Goal: Task Accomplishment & Management: Use online tool/utility

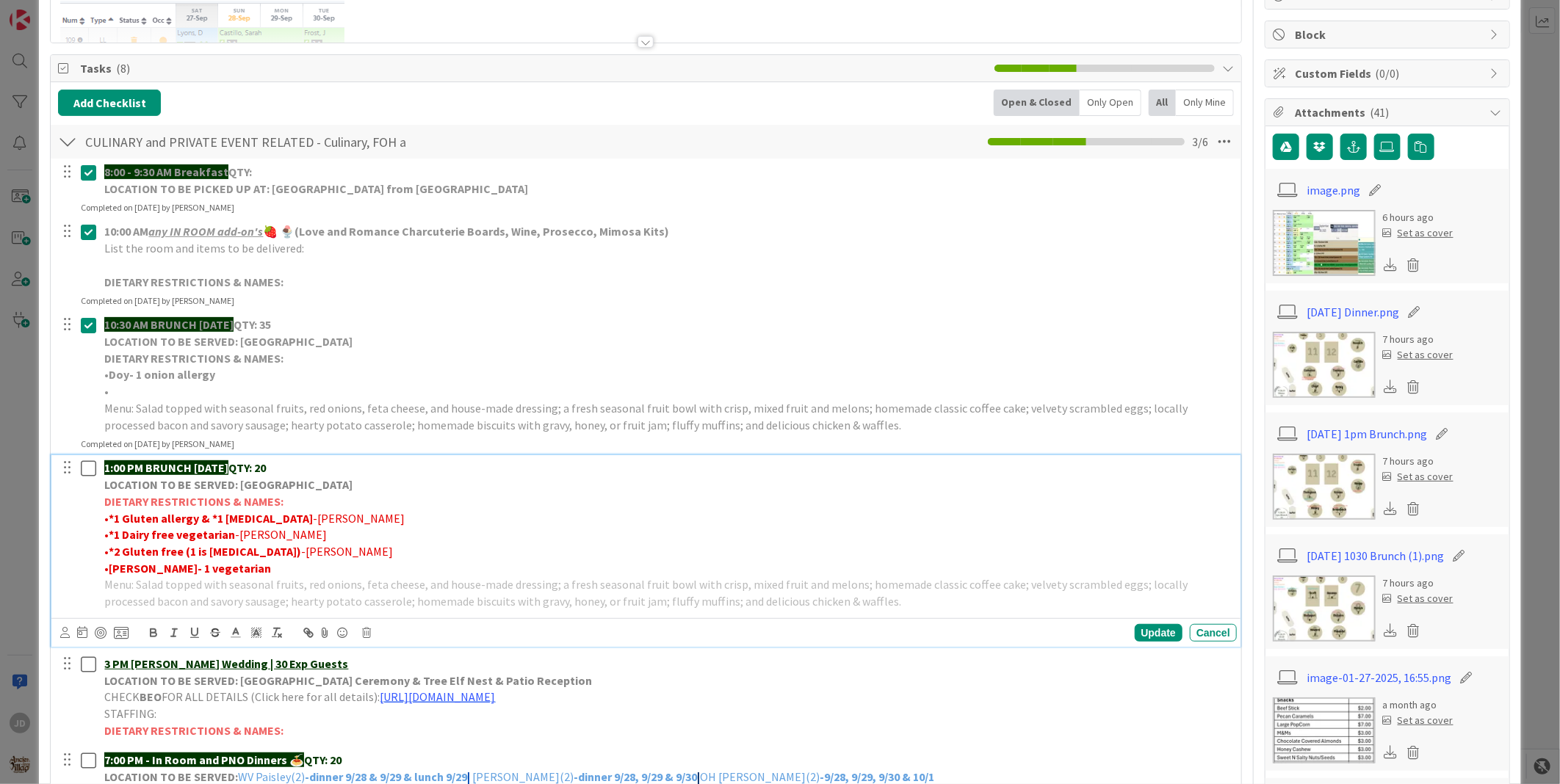
click at [92, 460] on icon at bounding box center [89, 468] width 15 height 18
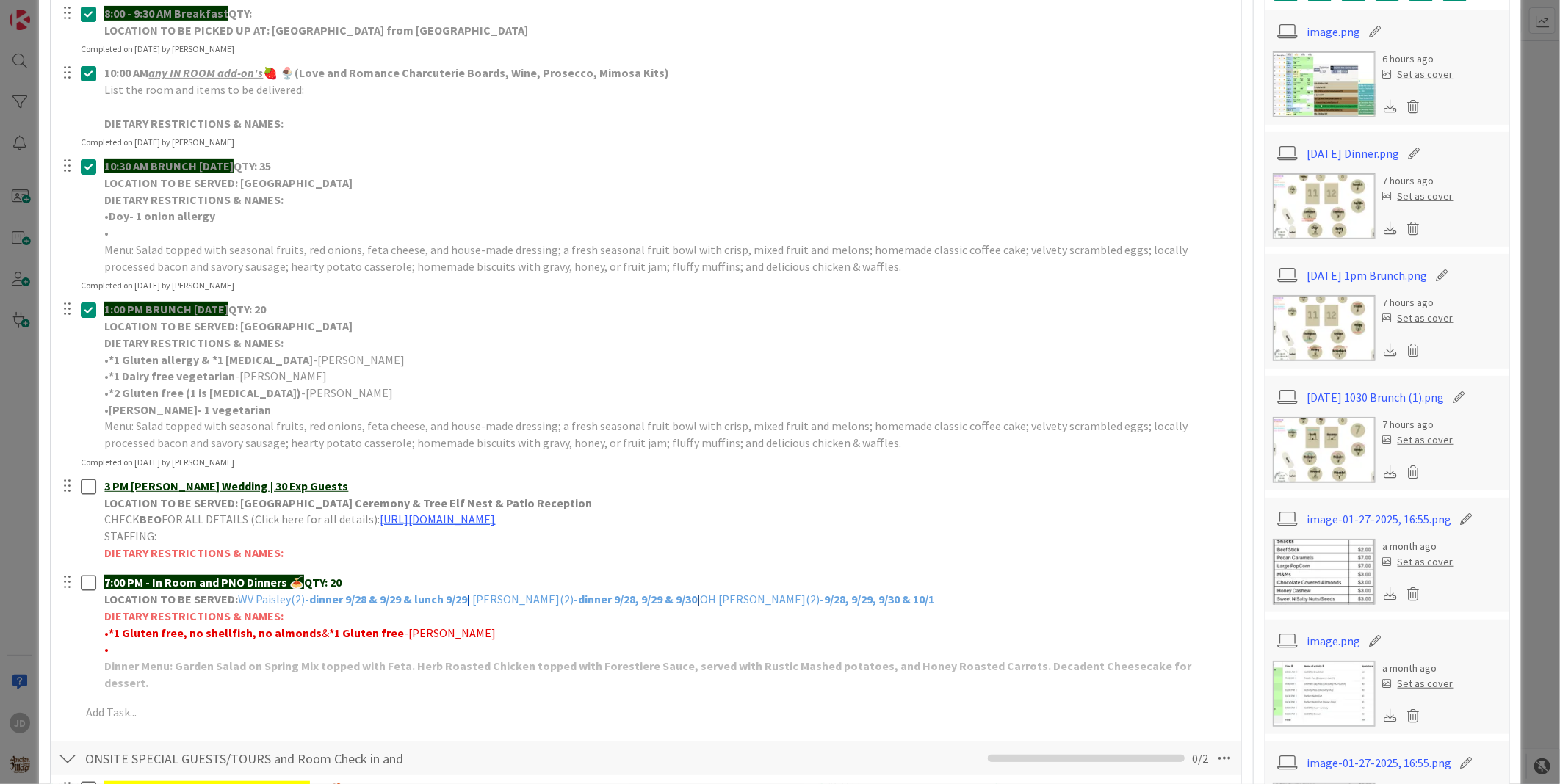
scroll to position [326, 0]
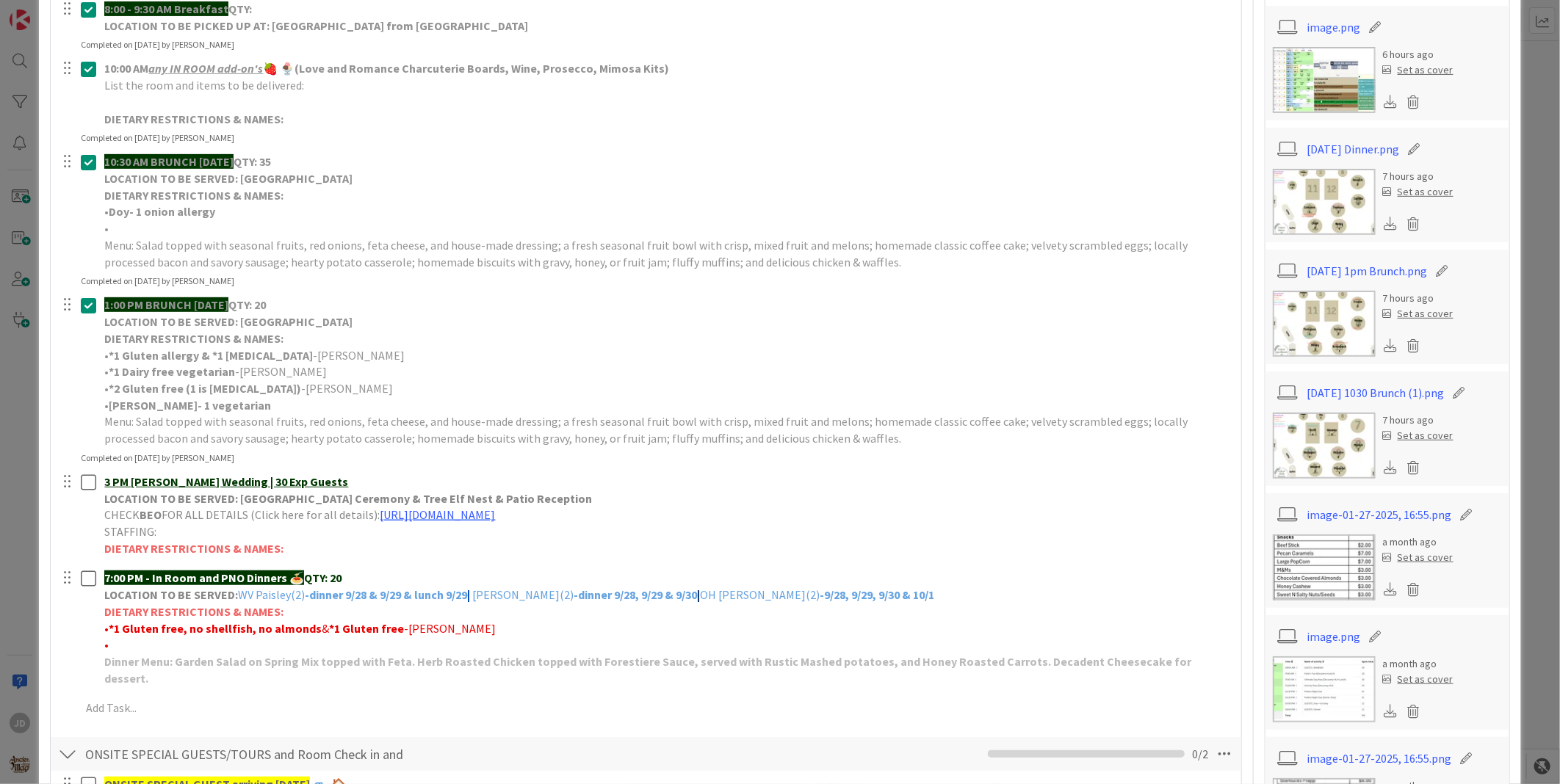
click at [1293, 186] on img at bounding box center [1324, 202] width 103 height 66
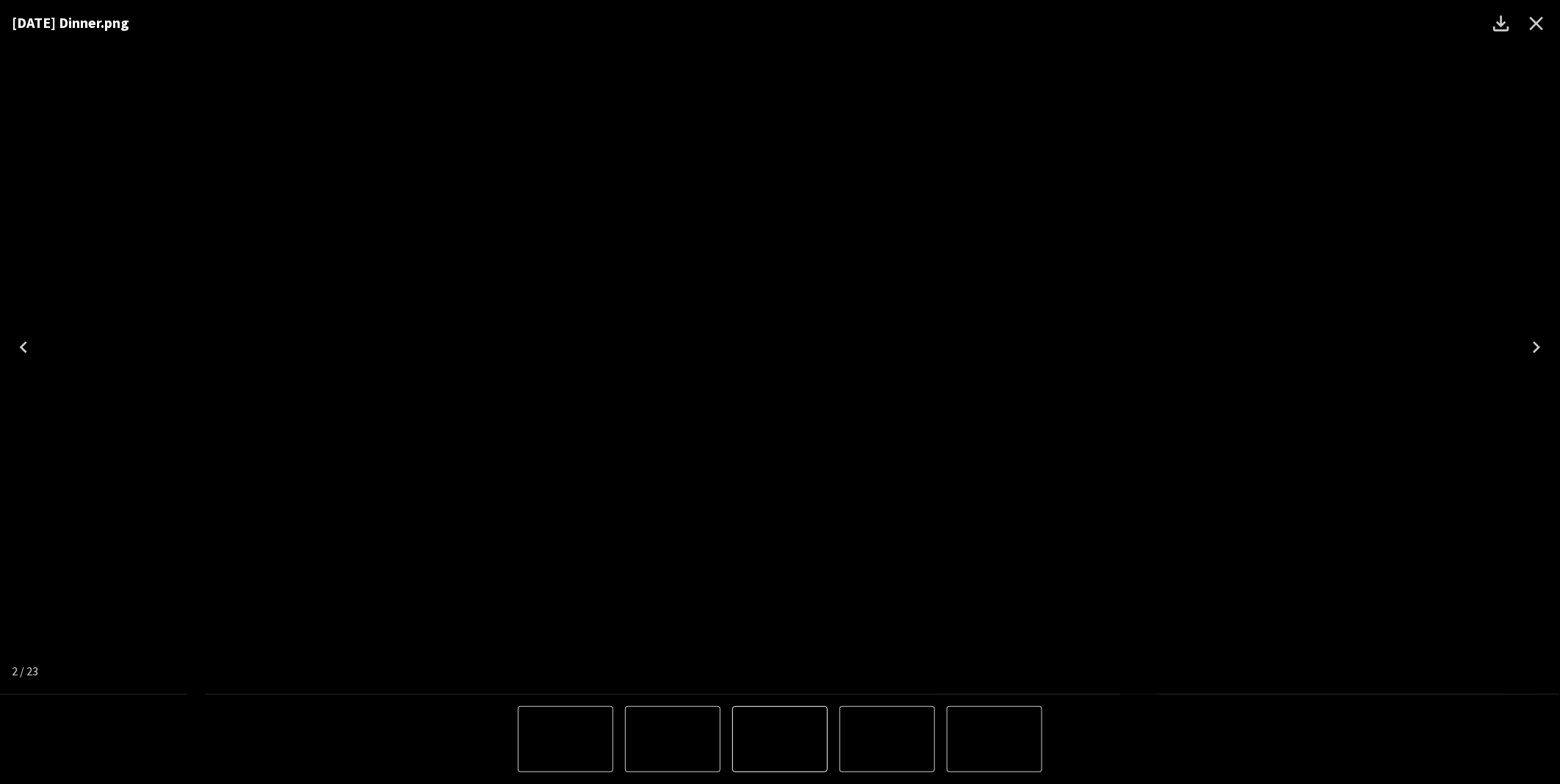
click at [780, 347] on img "2 of 23" at bounding box center [780, 347] width 0 height 0
click at [1370, 69] on div "9.28.25 Dinner.png" at bounding box center [780, 347] width 1560 height 695
click at [1533, 26] on icon "Close" at bounding box center [1537, 24] width 24 height 24
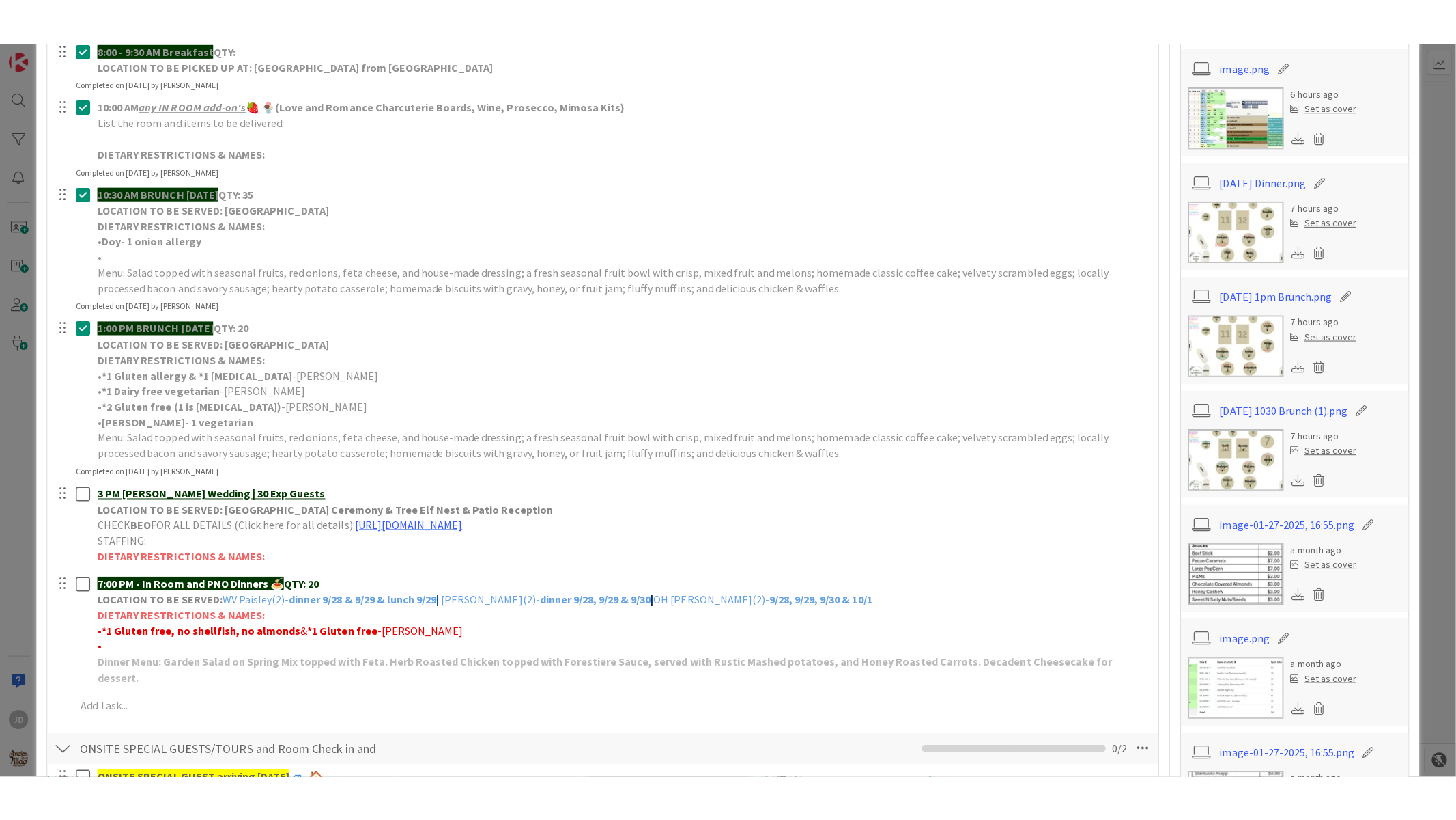
scroll to position [0, 0]
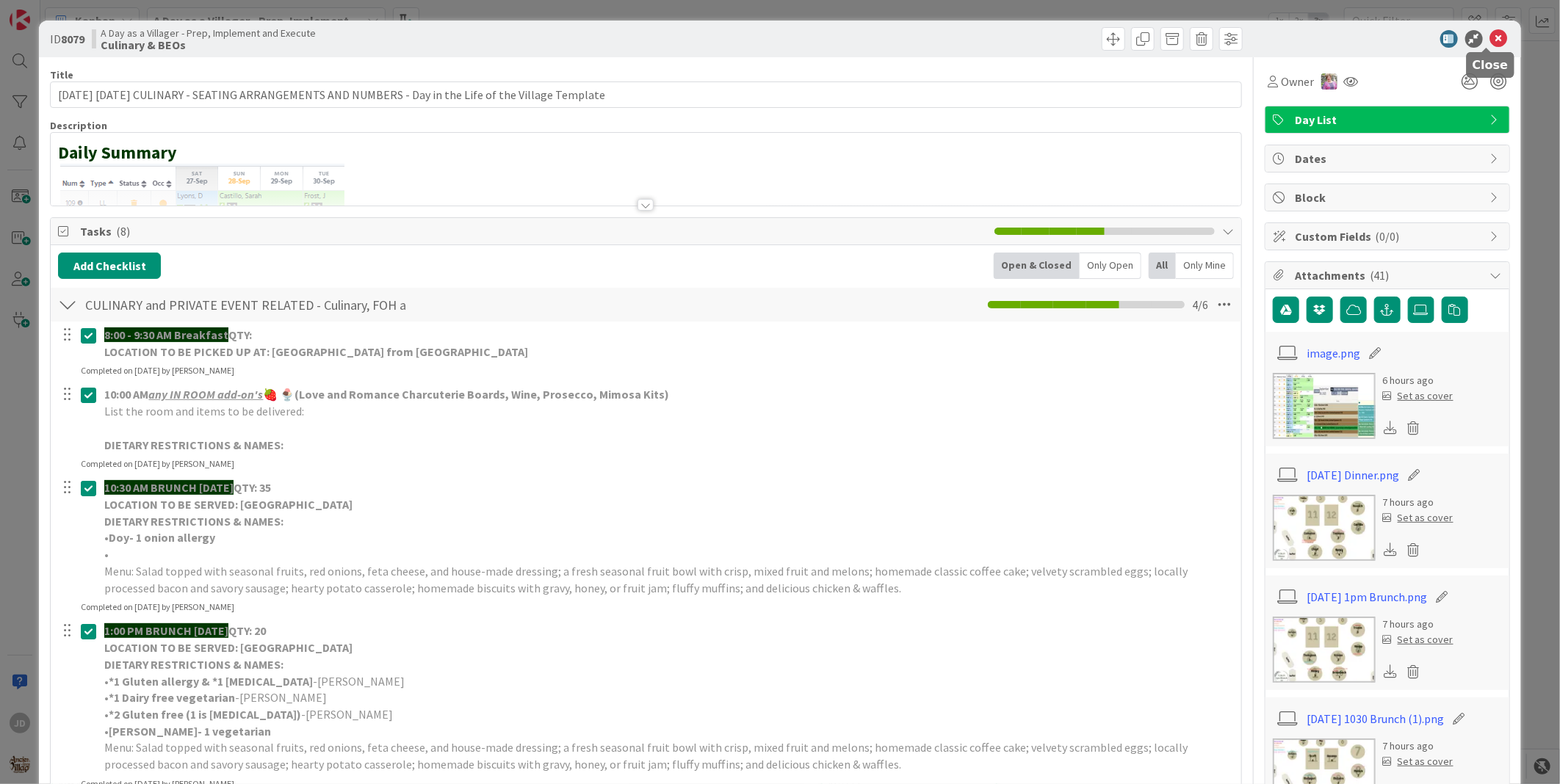
click at [1491, 42] on icon at bounding box center [1499, 39] width 18 height 18
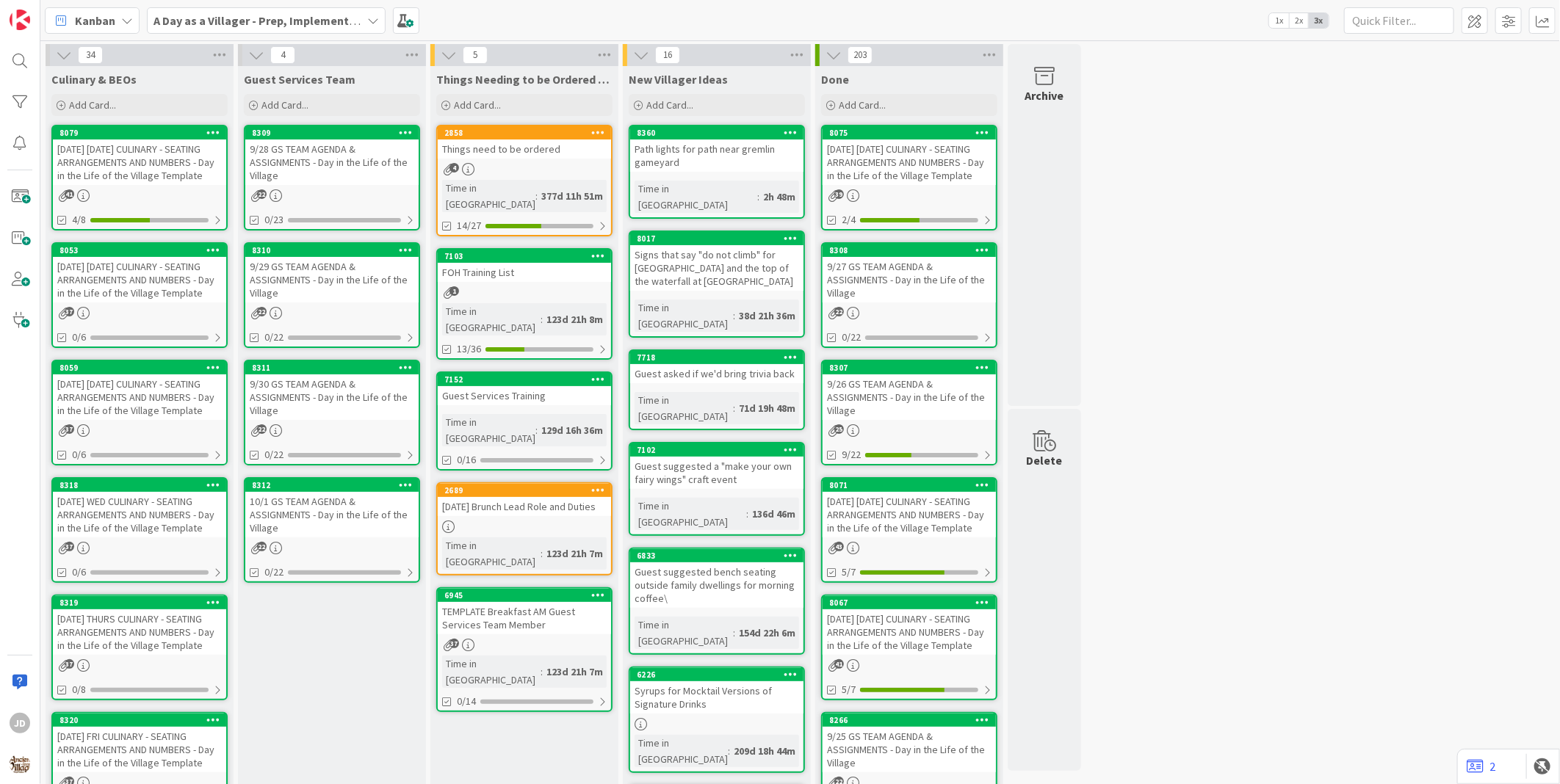
click at [274, 167] on div "9/28 GS TEAM AGENDA & ASSIGNMENTS - Day in the Life of the Village" at bounding box center [331, 162] width 173 height 46
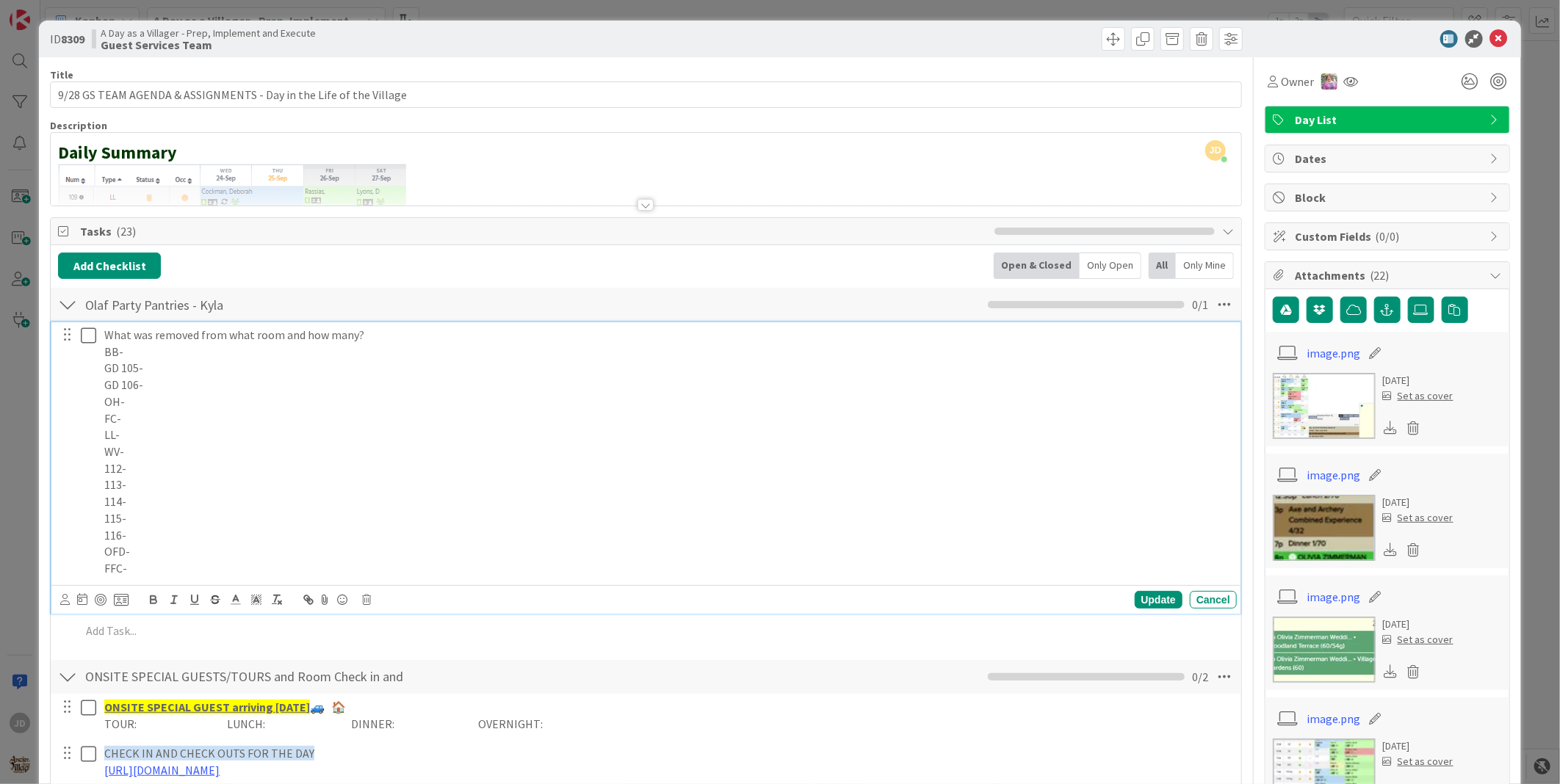
click at [154, 349] on p "BB-" at bounding box center [667, 352] width 1126 height 17
click at [188, 346] on p "BB-" at bounding box center [667, 352] width 1126 height 17
click at [263, 440] on p "LL-" at bounding box center [667, 434] width 1126 height 17
click at [170, 358] on p "BB-" at bounding box center [667, 352] width 1126 height 17
